Goal: Task Accomplishment & Management: Use online tool/utility

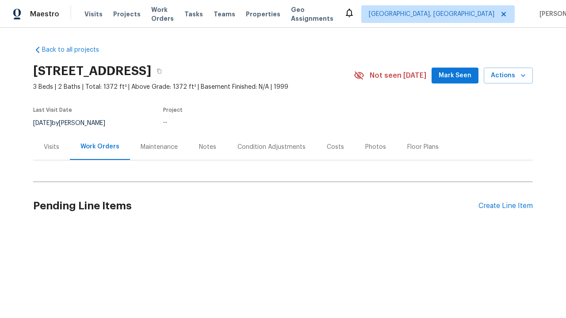
click at [505, 206] on div "Create Line Item" at bounding box center [505, 206] width 54 height 8
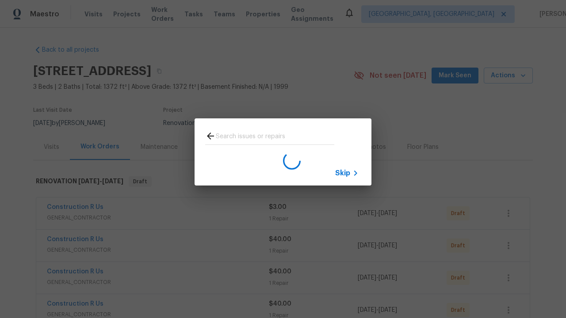
click at [342, 173] on span "Skip" at bounding box center [342, 173] width 15 height 9
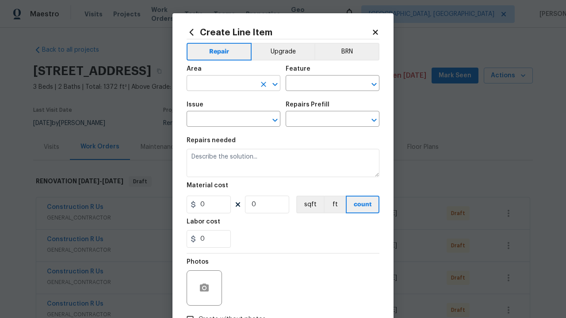
click at [221, 84] on input "text" at bounding box center [220, 84] width 69 height 14
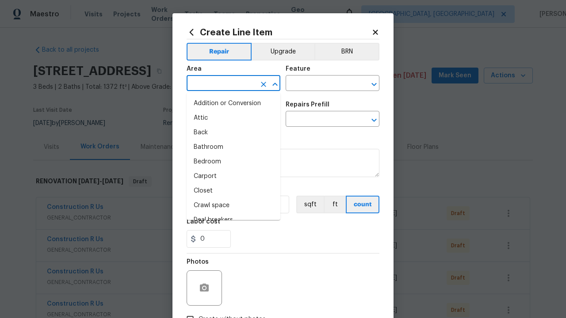
type input "Bedroom"
click at [233, 162] on li "Bedroom" at bounding box center [233, 162] width 94 height 15
type input "Bedroom"
click at [320, 84] on input "text" at bounding box center [319, 84] width 69 height 14
type input "Flooring"
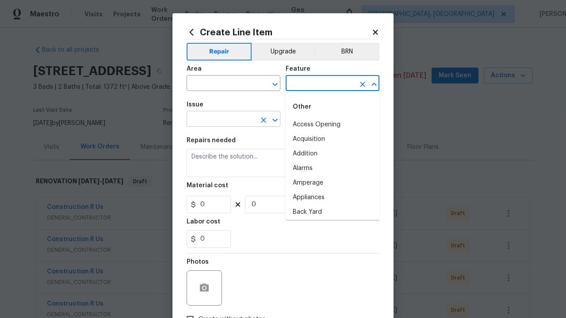
type input "Flooring"
click at [221, 120] on input "text" at bounding box center [220, 120] width 69 height 14
type input "Wallpaper"
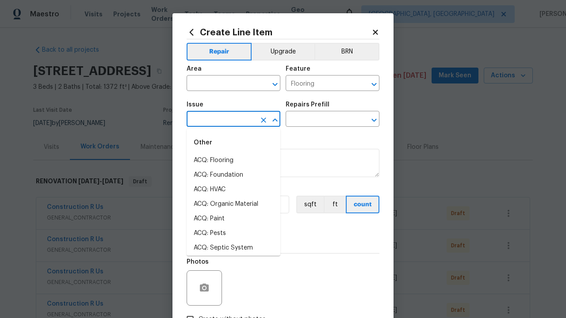
type input "Wallpaper"
